Goal: Task Accomplishment & Management: Manage account settings

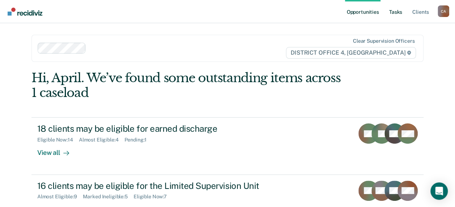
click at [395, 10] on link "Tasks" at bounding box center [395, 11] width 16 height 23
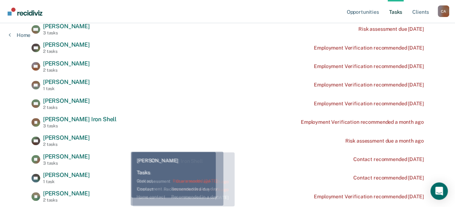
scroll to position [181, 0]
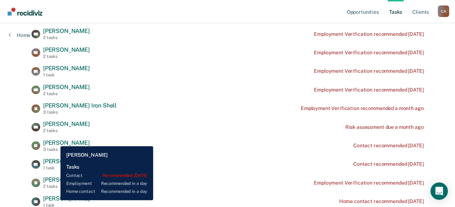
click at [55, 141] on span "[PERSON_NAME]" at bounding box center [66, 142] width 47 height 7
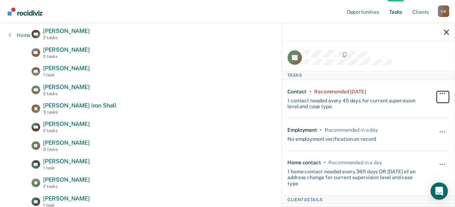
click at [436, 91] on button "button" at bounding box center [442, 97] width 12 height 12
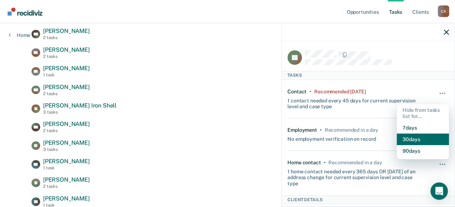
click at [411, 137] on button "30 days" at bounding box center [422, 139] width 52 height 12
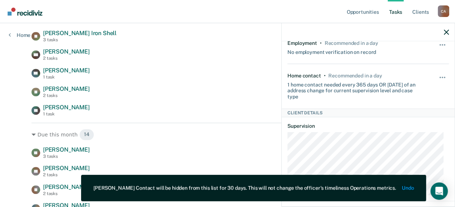
scroll to position [109, 0]
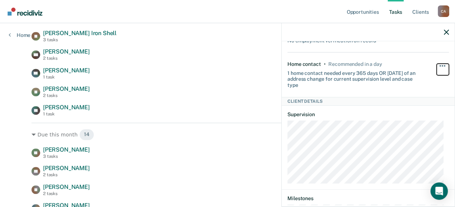
click at [436, 64] on button "button" at bounding box center [442, 70] width 12 height 12
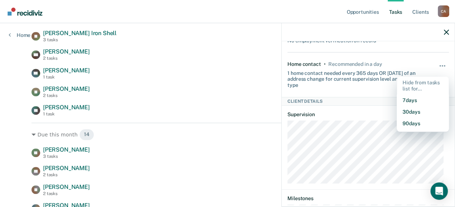
click at [195, 82] on div "EM [PERSON_NAME] 2 tasks Risk assessment due [DATE] [PERSON_NAME] [PERSON_NAME]…" at bounding box center [227, 7] width 392 height 217
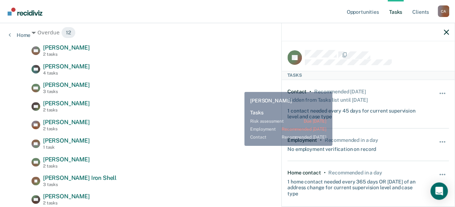
scroll to position [72, 0]
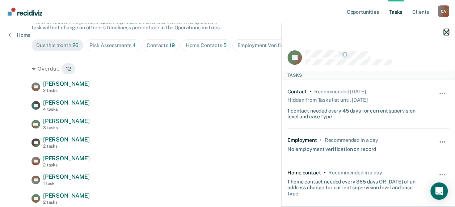
click at [445, 30] on icon "button" at bounding box center [445, 32] width 5 height 5
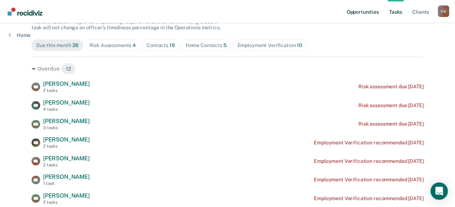
click at [370, 13] on link "Opportunities" at bounding box center [362, 11] width 35 height 23
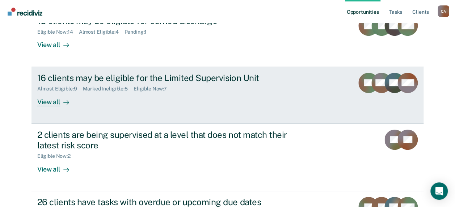
scroll to position [109, 0]
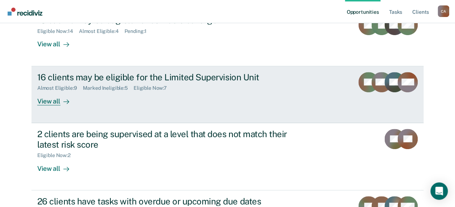
click at [49, 103] on div "View all" at bounding box center [57, 98] width 41 height 14
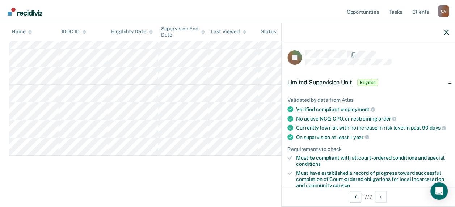
scroll to position [72, 0]
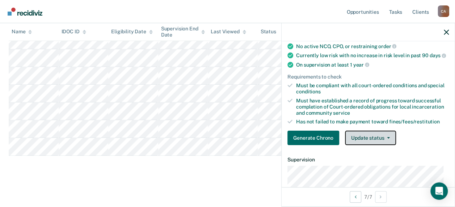
click at [388, 140] on button "Update status" at bounding box center [370, 138] width 51 height 14
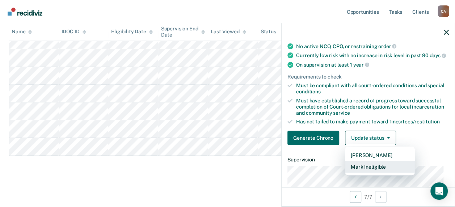
click at [384, 170] on button "Mark Ineligible" at bounding box center [380, 167] width 70 height 12
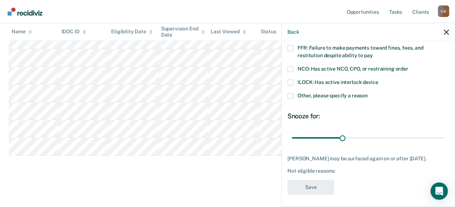
click at [292, 95] on span at bounding box center [290, 96] width 6 height 6
click at [367, 93] on input "Other, please specify a reason" at bounding box center [367, 93] width 0 height 0
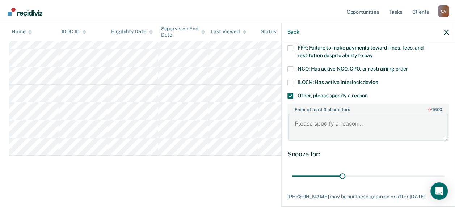
click at [361, 127] on textarea "Enter at least 3 characters 0 / 1600" at bounding box center [368, 127] width 160 height 27
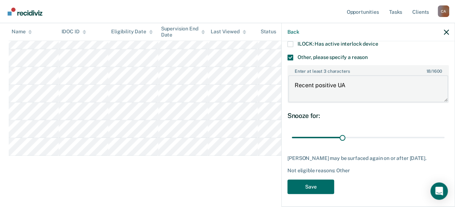
scroll to position [111, 0]
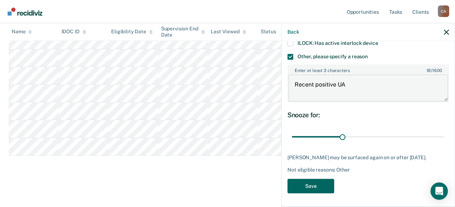
type textarea "Recent positive UA"
click at [320, 182] on button "Save" at bounding box center [310, 186] width 47 height 15
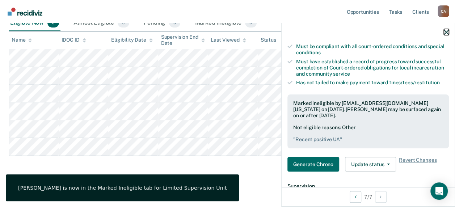
click at [446, 31] on icon "button" at bounding box center [445, 32] width 5 height 5
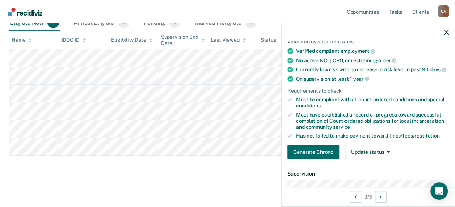
scroll to position [69, 0]
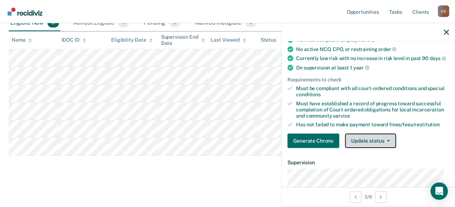
click at [389, 143] on button "Update status" at bounding box center [370, 140] width 51 height 14
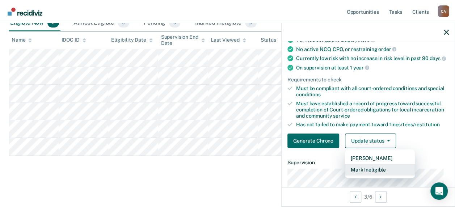
click at [381, 174] on button "Mark Ineligible" at bounding box center [380, 170] width 70 height 12
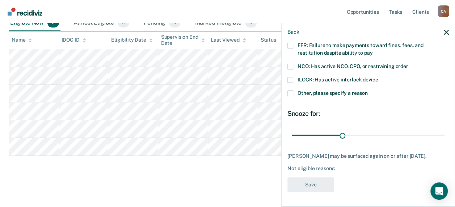
scroll to position [80, 0]
click at [290, 90] on span at bounding box center [290, 93] width 6 height 6
click at [367, 90] on input "Other, please specify a reason" at bounding box center [367, 90] width 0 height 0
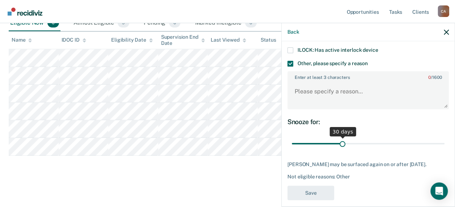
scroll to position [116, 0]
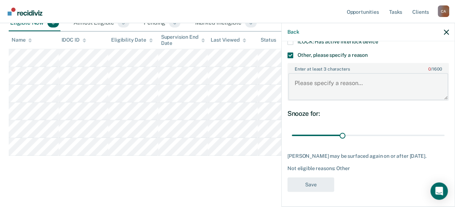
click at [344, 77] on textarea "Enter at least 3 characters 0 / 1600" at bounding box center [368, 86] width 160 height 27
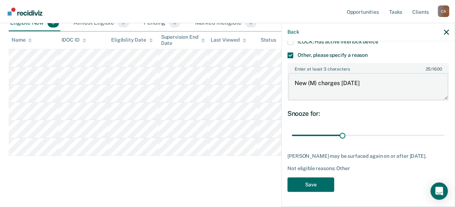
scroll to position [117, 0]
type textarea "New (M) charges [DATE]"
click at [322, 181] on button "Save" at bounding box center [310, 184] width 47 height 15
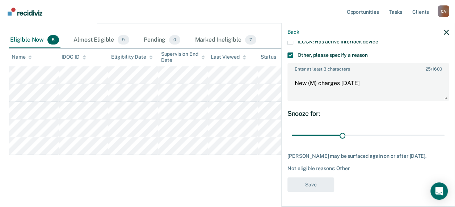
scroll to position [100, 0]
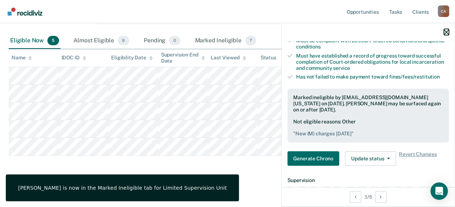
click at [447, 31] on icon "button" at bounding box center [445, 32] width 5 height 5
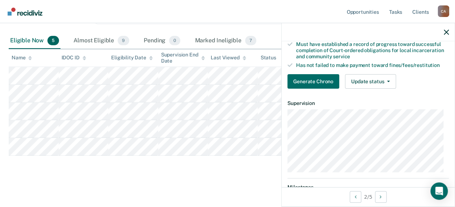
scroll to position [109, 0]
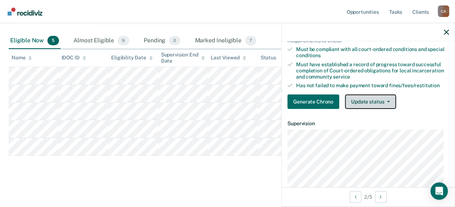
click at [386, 106] on button "Update status" at bounding box center [370, 101] width 51 height 14
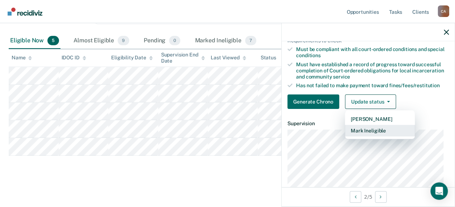
click at [372, 136] on button "Mark Ineligible" at bounding box center [380, 131] width 70 height 12
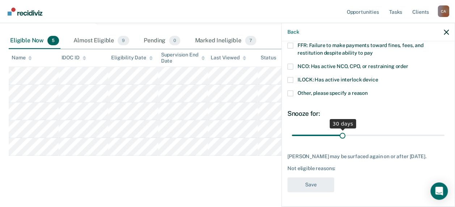
scroll to position [80, 0]
click at [289, 90] on span at bounding box center [290, 93] width 6 height 6
click at [367, 90] on input "Other, please specify a reason" at bounding box center [367, 90] width 0 height 0
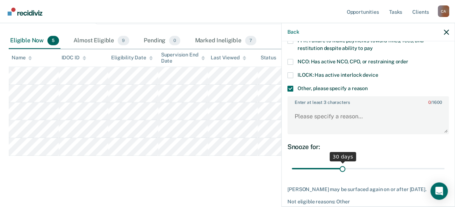
scroll to position [116, 0]
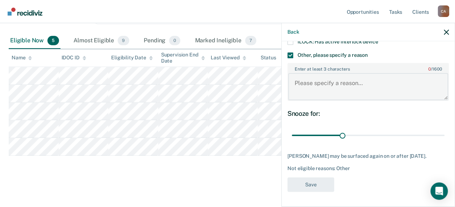
click at [333, 85] on textarea "Enter at least 3 characters 0 / 1600" at bounding box center [368, 86] width 160 height 27
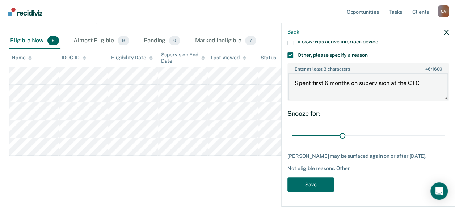
click at [422, 79] on textarea "Spent first 6 months on supervision at the CTC" at bounding box center [368, 86] width 160 height 27
type textarea "Spent first 6 months on supervision at the CTC, will be eligible in [DATE]."
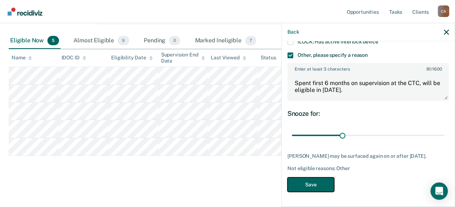
click at [319, 182] on button "Save" at bounding box center [310, 184] width 47 height 15
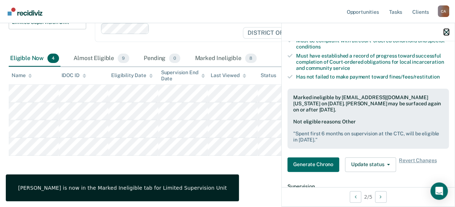
click at [447, 31] on icon "button" at bounding box center [445, 32] width 5 height 5
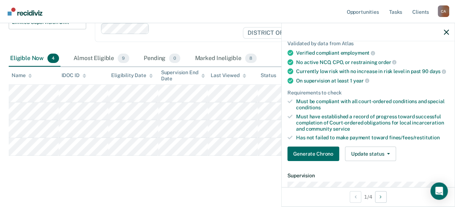
scroll to position [109, 0]
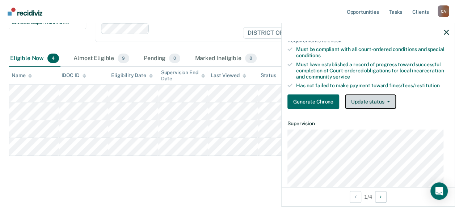
click at [391, 106] on button "Update status" at bounding box center [370, 101] width 51 height 14
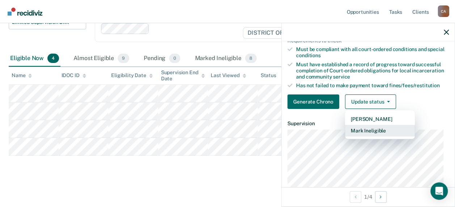
click at [387, 133] on button "Mark Ineligible" at bounding box center [380, 131] width 70 height 12
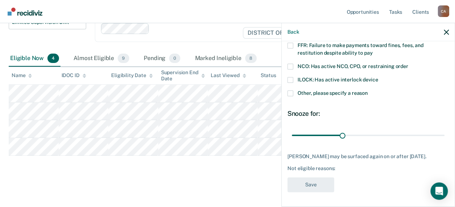
scroll to position [73, 0]
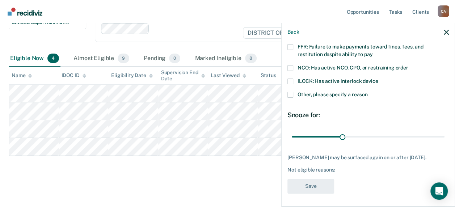
click at [291, 45] on span at bounding box center [290, 47] width 6 height 6
click at [372, 52] on input "FFR: Failure to make payments toward fines, fees, and restitution despite abili…" at bounding box center [372, 52] width 0 height 0
drag, startPoint x: 318, startPoint y: 185, endPoint x: 328, endPoint y: 183, distance: 10.9
click at [318, 184] on button "Save" at bounding box center [310, 186] width 47 height 15
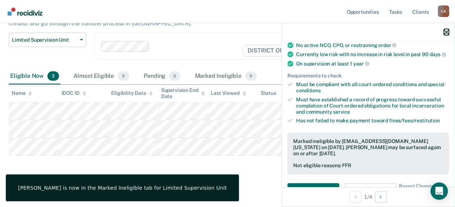
click at [446, 30] on icon "button" at bounding box center [445, 32] width 5 height 5
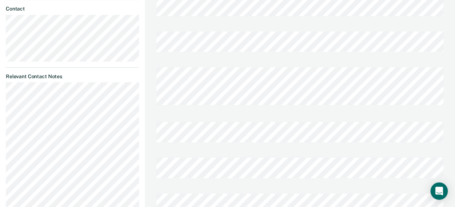
scroll to position [416, 0]
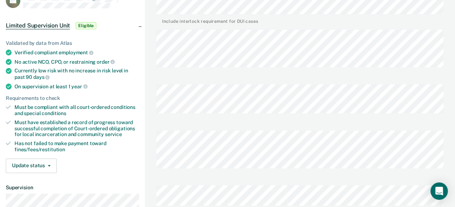
scroll to position [0, 0]
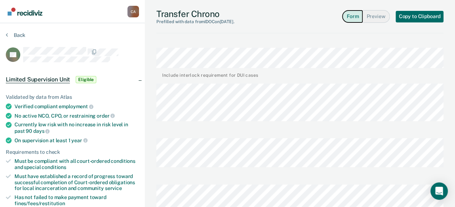
click at [358, 16] on button "Form" at bounding box center [352, 16] width 21 height 13
click at [371, 16] on button "Preview" at bounding box center [375, 16] width 27 height 13
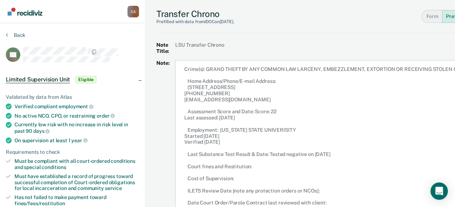
drag, startPoint x: 283, startPoint y: 88, endPoint x: 184, endPoint y: 67, distance: 100.6
click at [184, 67] on article "Crime(s): GRAND THEFT BY ANY COMMON LAW LARCENY, EMBEZZLEMENT, EXTORTION OR REC…" at bounding box center [348, 169] width 347 height 219
copy article "Crime(s): GRAND THEFT BY ANY COMMON LAW LARCENY, EMBEZZLEMENT, EXTORTION OR REC…"
click at [365, 129] on article "Crime(s): GRAND THEFT BY ANY COMMON LAW LARCENY, EMBEZZLEMENT, EXTORTION OR REC…" at bounding box center [348, 169] width 347 height 219
click at [14, 34] on button "Back" at bounding box center [16, 35] width 20 height 7
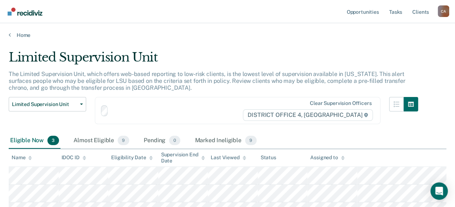
scroll to position [64, 0]
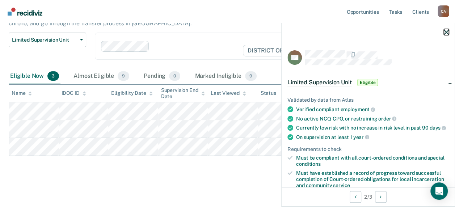
click at [446, 31] on icon "button" at bounding box center [445, 32] width 5 height 5
click at [447, 30] on icon "button" at bounding box center [445, 32] width 5 height 5
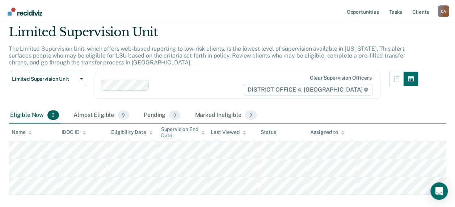
scroll to position [0, 0]
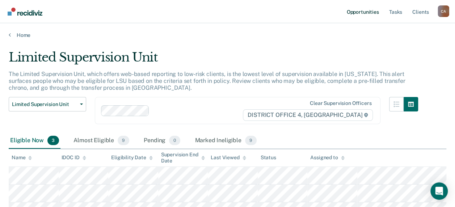
click at [362, 11] on link "Opportunities" at bounding box center [362, 11] width 35 height 23
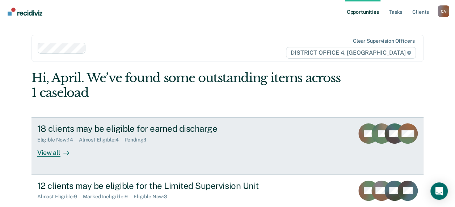
click at [56, 150] on div "View all" at bounding box center [57, 150] width 41 height 14
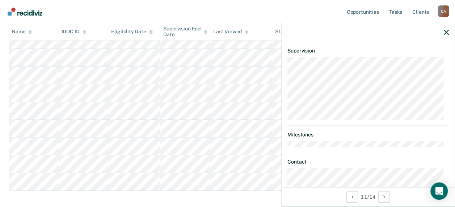
scroll to position [72, 0]
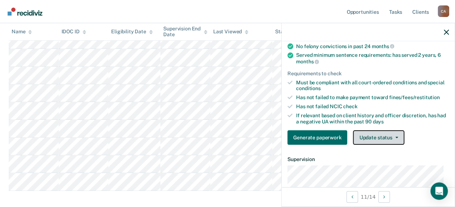
click at [396, 142] on button "Update status" at bounding box center [378, 137] width 51 height 14
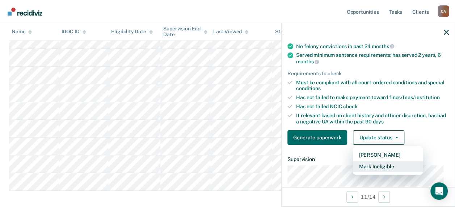
click at [388, 172] on button "Mark Ineligible" at bounding box center [388, 167] width 70 height 12
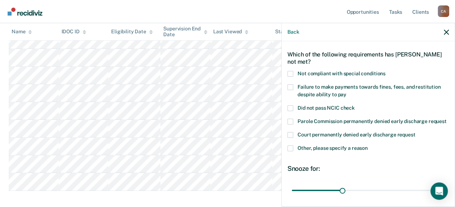
scroll to position [0, 0]
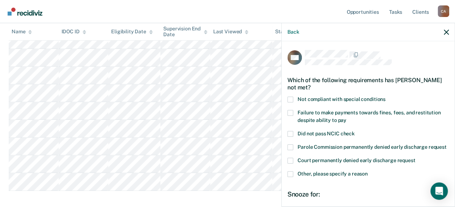
click at [290, 99] on span at bounding box center [290, 100] width 6 height 6
click at [385, 97] on input "Not compliant with special conditions" at bounding box center [385, 97] width 0 height 0
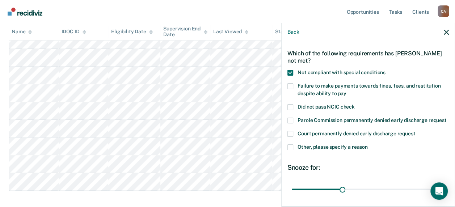
scroll to position [36, 0]
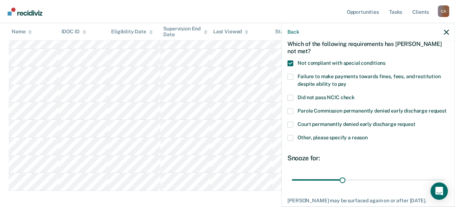
click at [293, 76] on label "Failure to make payments towards fines, fees, and restitution despite ability t…" at bounding box center [367, 81] width 161 height 15
click at [346, 81] on input "Failure to make payments towards fines, fees, and restitution despite ability t…" at bounding box center [346, 81] width 0 height 0
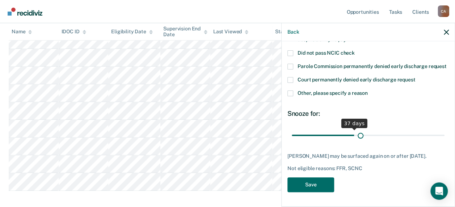
scroll to position [93, 0]
drag, startPoint x: 339, startPoint y: 130, endPoint x: 449, endPoint y: 132, distance: 110.0
type input "90"
click at [444, 132] on input "range" at bounding box center [368, 135] width 153 height 13
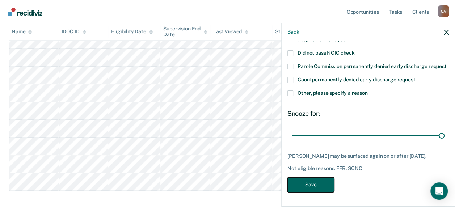
click at [310, 182] on button "Save" at bounding box center [310, 184] width 47 height 15
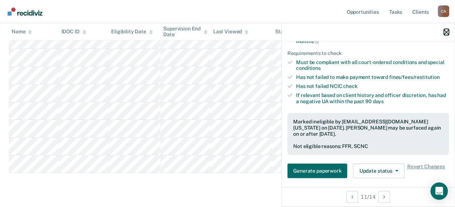
click at [446, 30] on icon "button" at bounding box center [445, 32] width 5 height 5
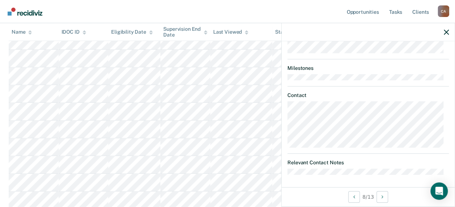
scroll to position [144, 0]
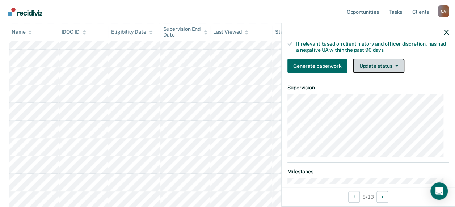
click at [391, 68] on button "Update status" at bounding box center [378, 66] width 51 height 14
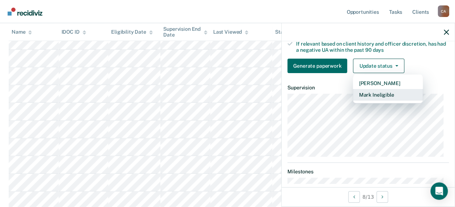
click at [386, 101] on button "Mark Ineligible" at bounding box center [388, 95] width 70 height 12
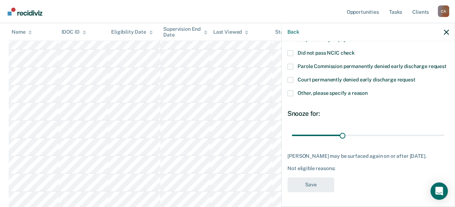
scroll to position [20, 0]
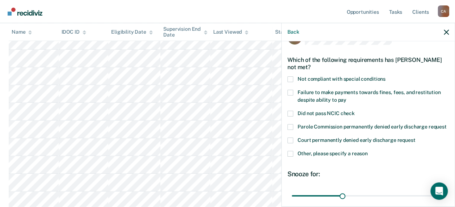
click at [291, 77] on span at bounding box center [290, 79] width 6 height 6
click at [385, 76] on input "Not compliant with special conditions" at bounding box center [385, 76] width 0 height 0
click at [291, 91] on span at bounding box center [290, 93] width 6 height 6
click at [346, 97] on input "Failure to make payments towards fines, fees, and restitution despite ability t…" at bounding box center [346, 97] width 0 height 0
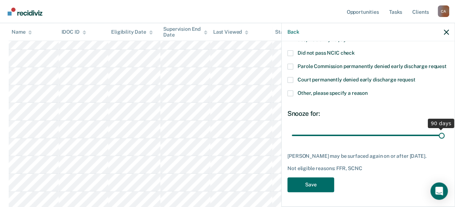
drag, startPoint x: 340, startPoint y: 129, endPoint x: 467, endPoint y: 131, distance: 127.0
type input "90"
click at [444, 131] on input "range" at bounding box center [368, 135] width 153 height 13
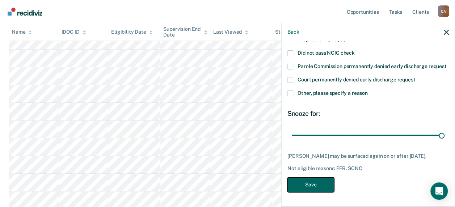
click at [323, 182] on button "Save" at bounding box center [310, 184] width 47 height 15
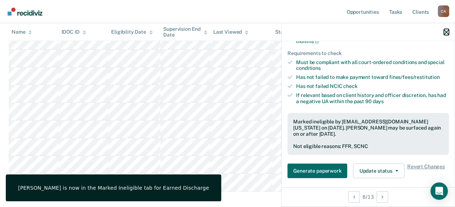
click at [444, 33] on icon "button" at bounding box center [445, 32] width 5 height 5
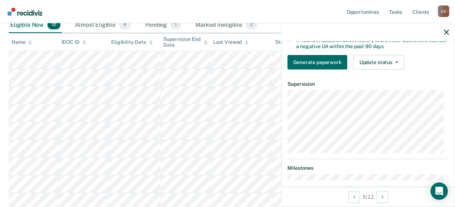
scroll to position [137, 0]
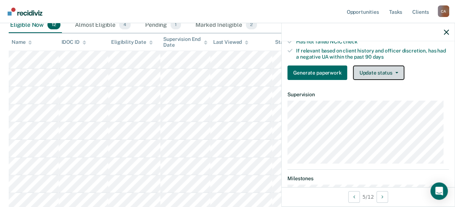
click at [394, 77] on button "Update status" at bounding box center [378, 72] width 51 height 14
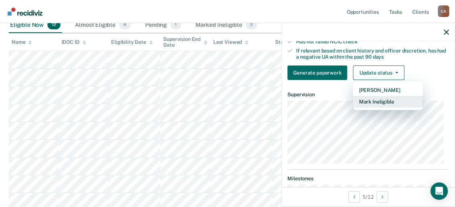
click at [384, 107] on button "Mark Ineligible" at bounding box center [388, 102] width 70 height 12
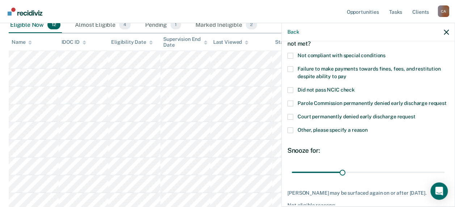
scroll to position [0, 0]
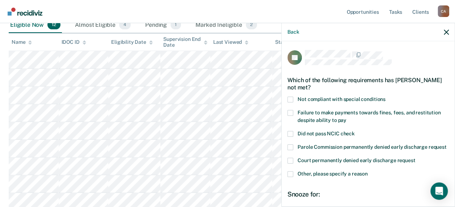
click at [292, 111] on span at bounding box center [290, 113] width 6 height 6
click at [346, 118] on input "Failure to make payments towards fines, fees, and restitution despite ability t…" at bounding box center [346, 118] width 0 height 0
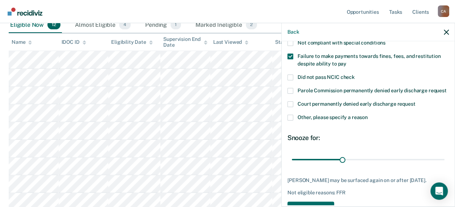
scroll to position [93, 0]
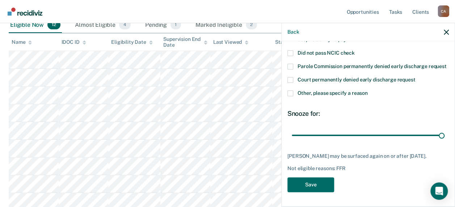
drag, startPoint x: 341, startPoint y: 127, endPoint x: 452, endPoint y: 133, distance: 111.6
type input "90"
click at [444, 129] on input "range" at bounding box center [368, 135] width 153 height 13
click at [323, 184] on button "Save" at bounding box center [310, 184] width 47 height 15
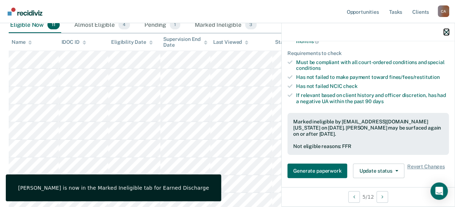
click at [446, 33] on icon "button" at bounding box center [445, 32] width 5 height 5
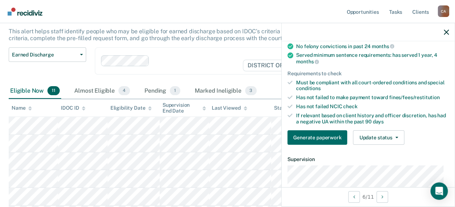
scroll to position [109, 0]
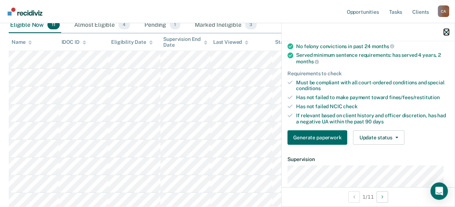
click at [446, 32] on icon "button" at bounding box center [445, 32] width 5 height 5
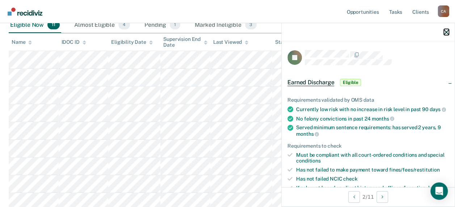
click at [445, 33] on icon "button" at bounding box center [445, 32] width 5 height 5
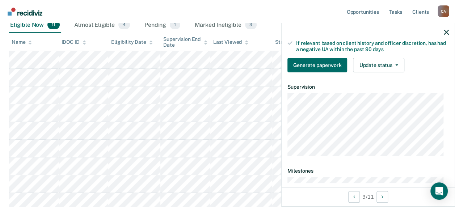
scroll to position [138, 0]
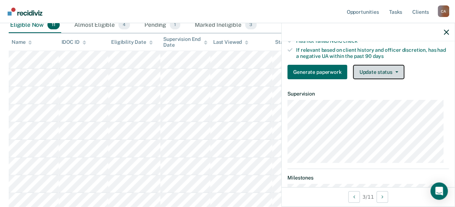
click at [394, 77] on button "Update status" at bounding box center [378, 72] width 51 height 14
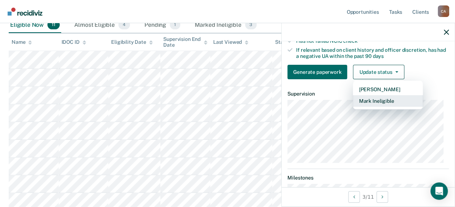
click at [386, 107] on button "Mark Ineligible" at bounding box center [388, 101] width 70 height 12
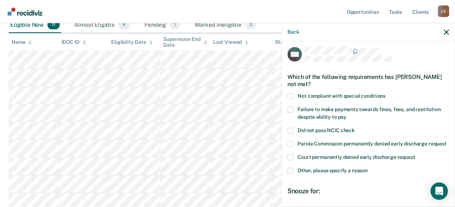
scroll to position [0, 0]
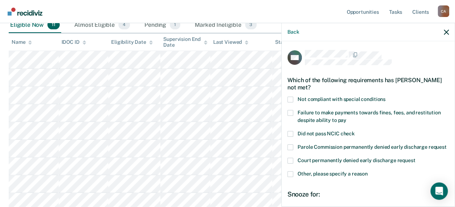
drag, startPoint x: 291, startPoint y: 112, endPoint x: 327, endPoint y: 119, distance: 36.3
click at [292, 112] on span at bounding box center [290, 113] width 6 height 6
click at [346, 118] on input "Failure to make payments towards fines, fees, and restitution despite ability t…" at bounding box center [346, 118] width 0 height 0
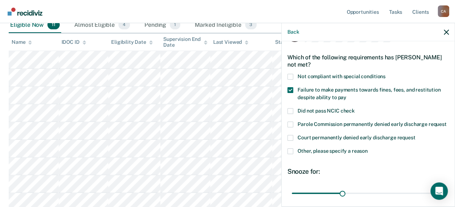
scroll to position [87, 0]
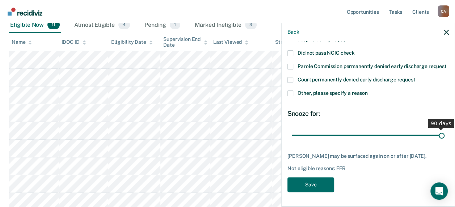
drag, startPoint x: 340, startPoint y: 136, endPoint x: 477, endPoint y: 136, distance: 137.4
type input "90"
click at [444, 136] on input "range" at bounding box center [368, 135] width 153 height 13
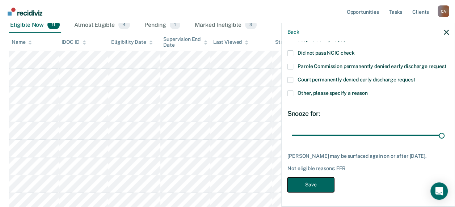
click at [306, 188] on button "Save" at bounding box center [310, 184] width 47 height 15
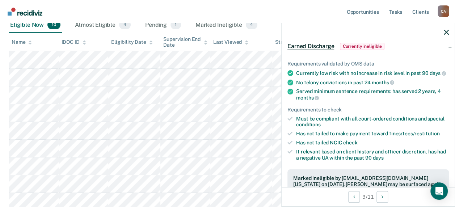
scroll to position [0, 0]
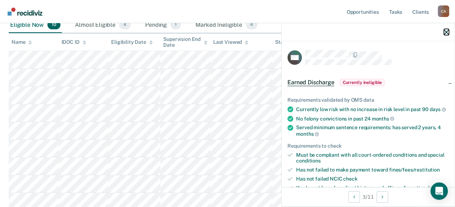
drag, startPoint x: 446, startPoint y: 33, endPoint x: 442, endPoint y: 35, distance: 4.5
click at [446, 33] on icon "button" at bounding box center [445, 32] width 5 height 5
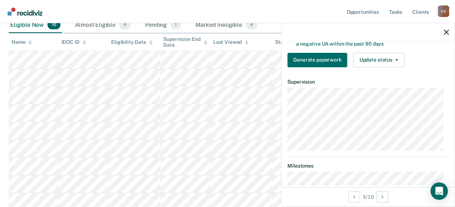
scroll to position [139, 0]
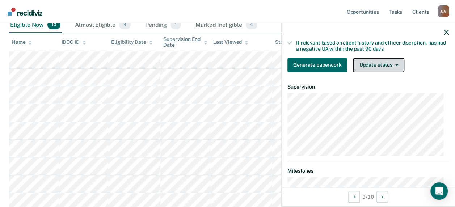
click at [394, 71] on button "Update status" at bounding box center [378, 65] width 51 height 14
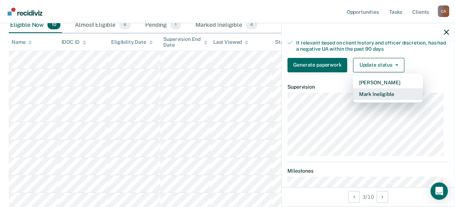
click at [389, 98] on button "Mark Ineligible" at bounding box center [388, 94] width 70 height 12
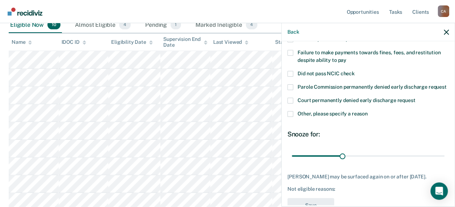
scroll to position [14, 0]
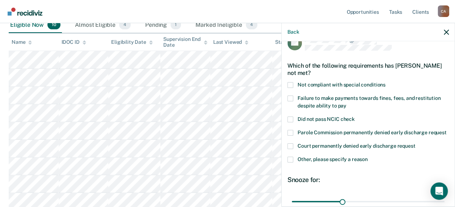
click at [291, 97] on span at bounding box center [290, 98] width 6 height 6
click at [346, 103] on input "Failure to make payments towards fines, fees, and restitution despite ability t…" at bounding box center [346, 103] width 0 height 0
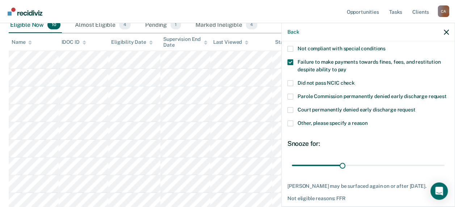
scroll to position [87, 0]
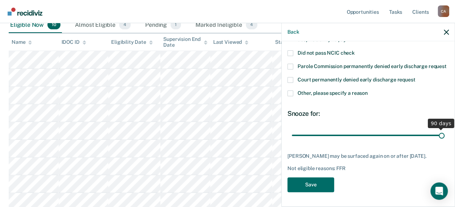
drag, startPoint x: 341, startPoint y: 134, endPoint x: 473, endPoint y: 138, distance: 132.1
type input "90"
click at [444, 138] on input "range" at bounding box center [368, 135] width 153 height 13
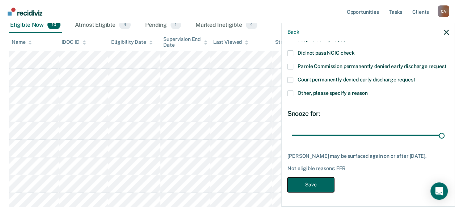
click at [329, 190] on button "Save" at bounding box center [310, 184] width 47 height 15
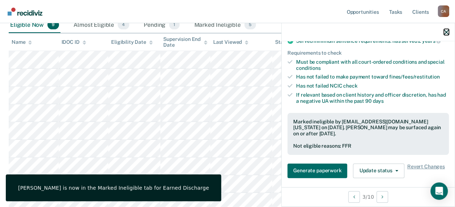
click at [446, 33] on icon "button" at bounding box center [445, 32] width 5 height 5
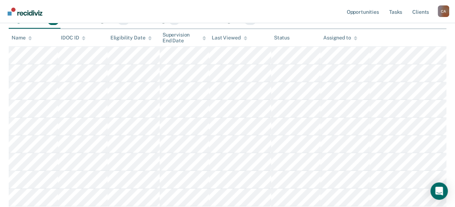
scroll to position [36, 0]
